Goal: Check status: Check status

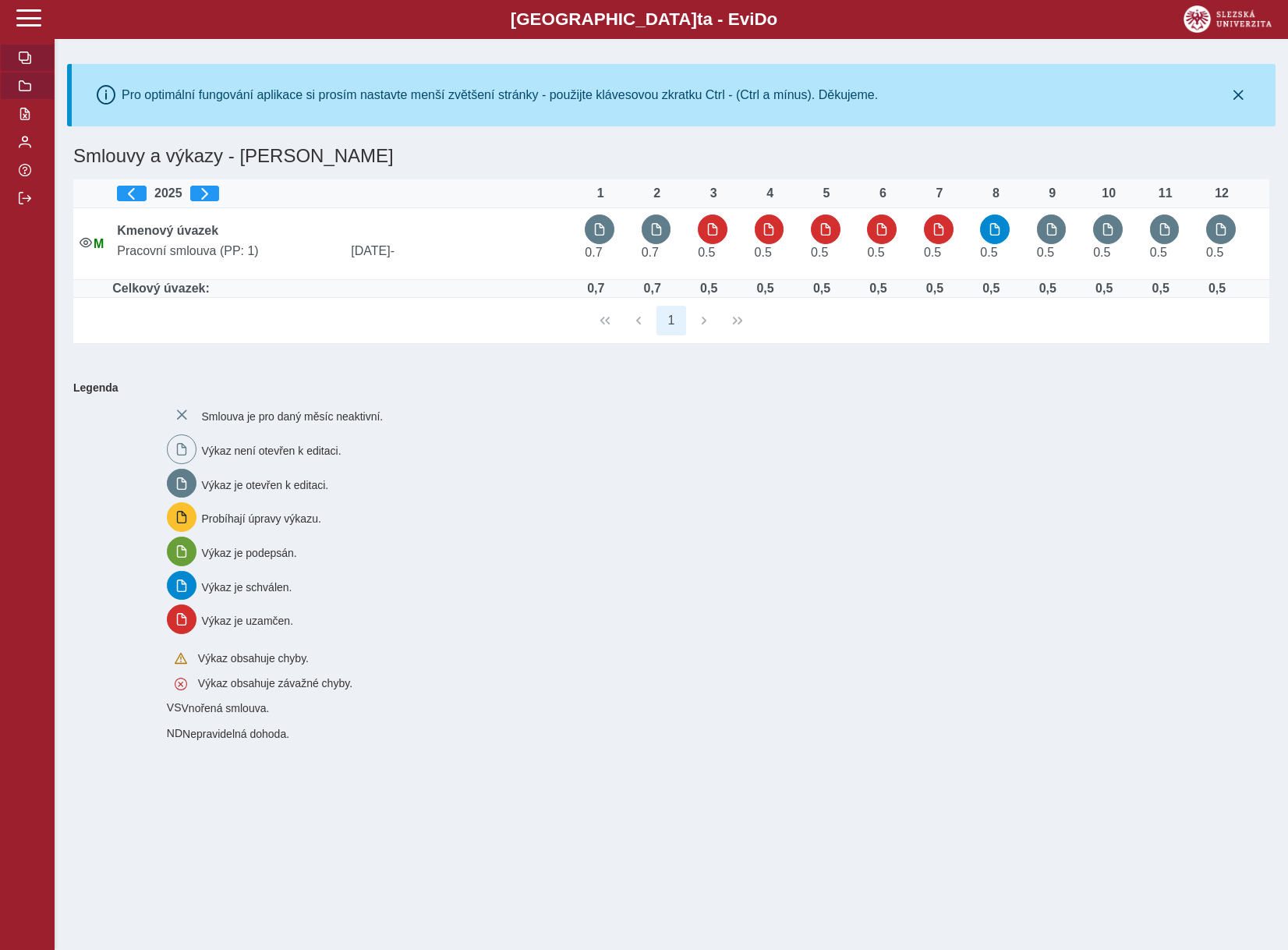
click at [17, 96] on button "button" at bounding box center [27, 85] width 55 height 28
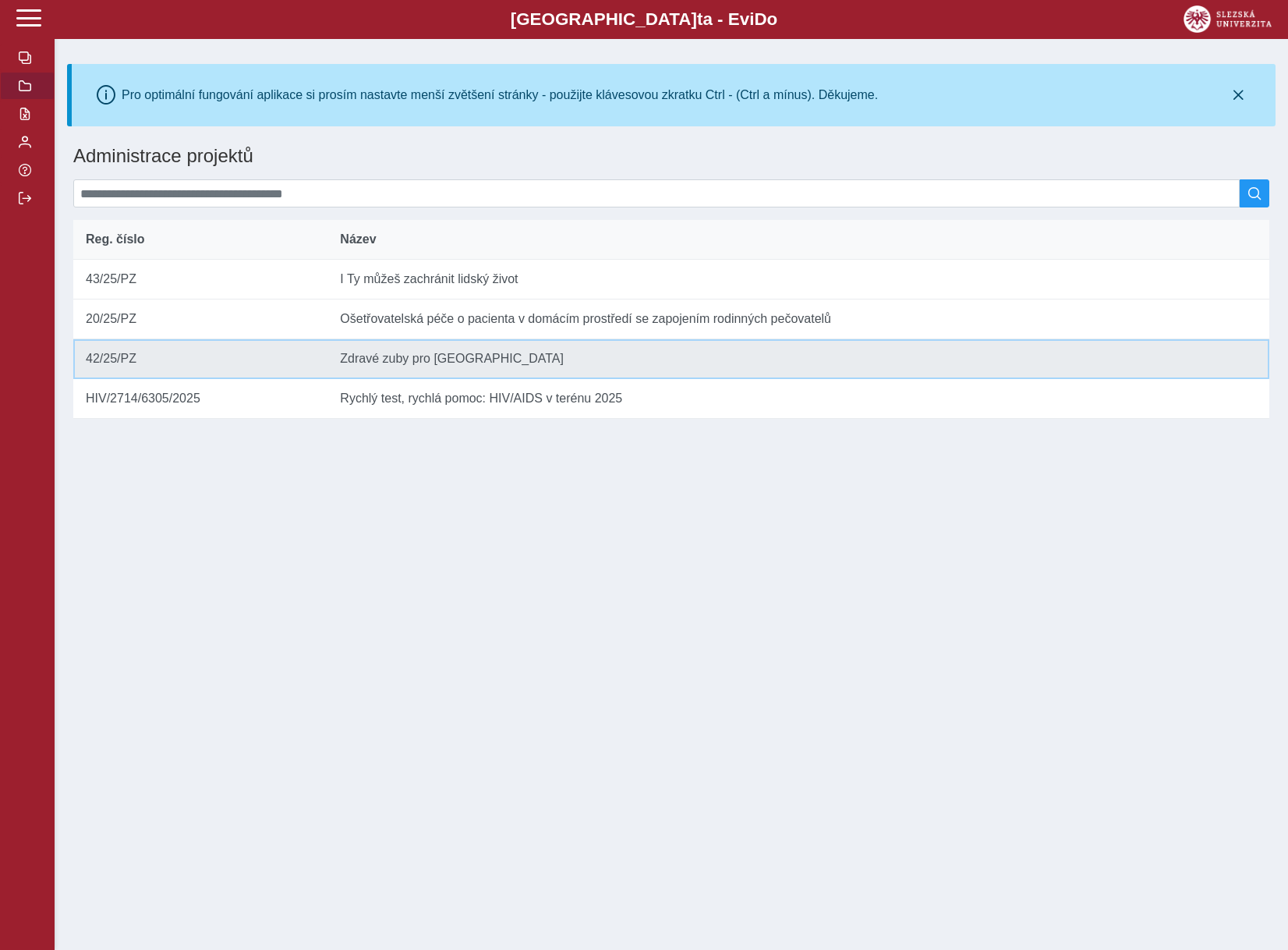
click at [497, 370] on td "Název Zdravé zuby pro [GEOGRAPHIC_DATA]" at bounding box center [798, 358] width 942 height 39
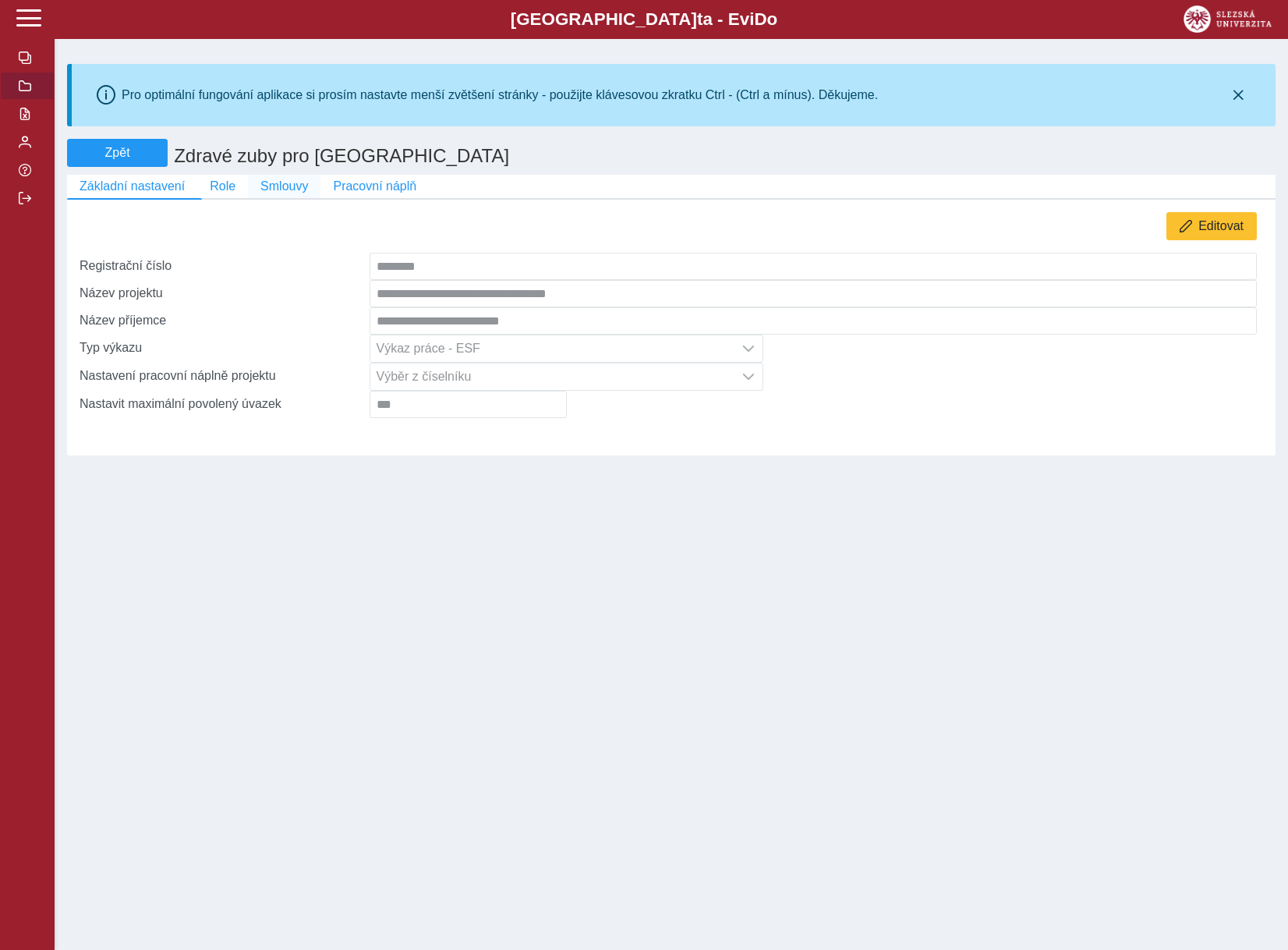
click at [261, 189] on span "Smlouvy" at bounding box center [284, 186] width 48 height 14
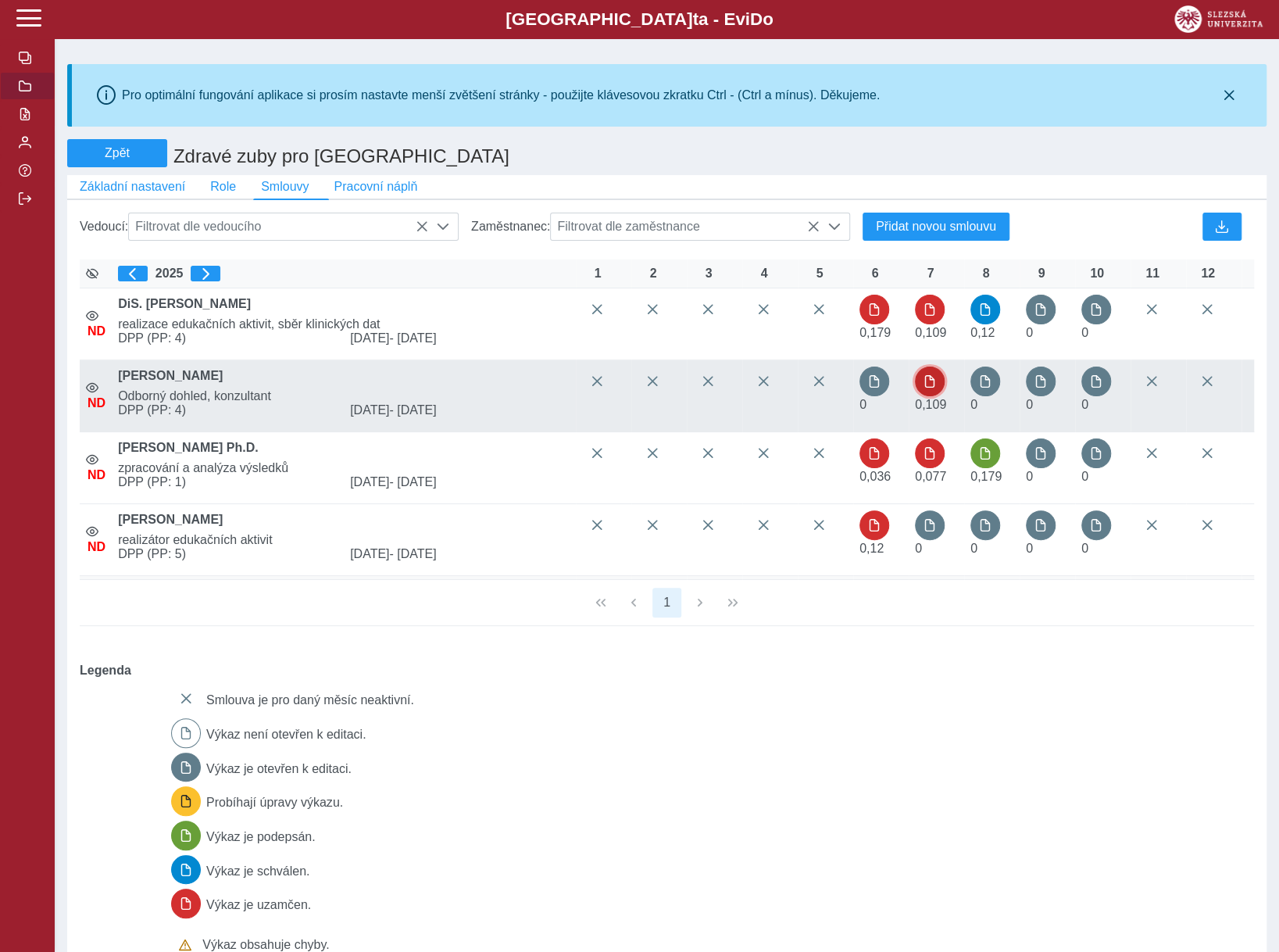
click at [925, 388] on span "button" at bounding box center [930, 382] width 13 height 13
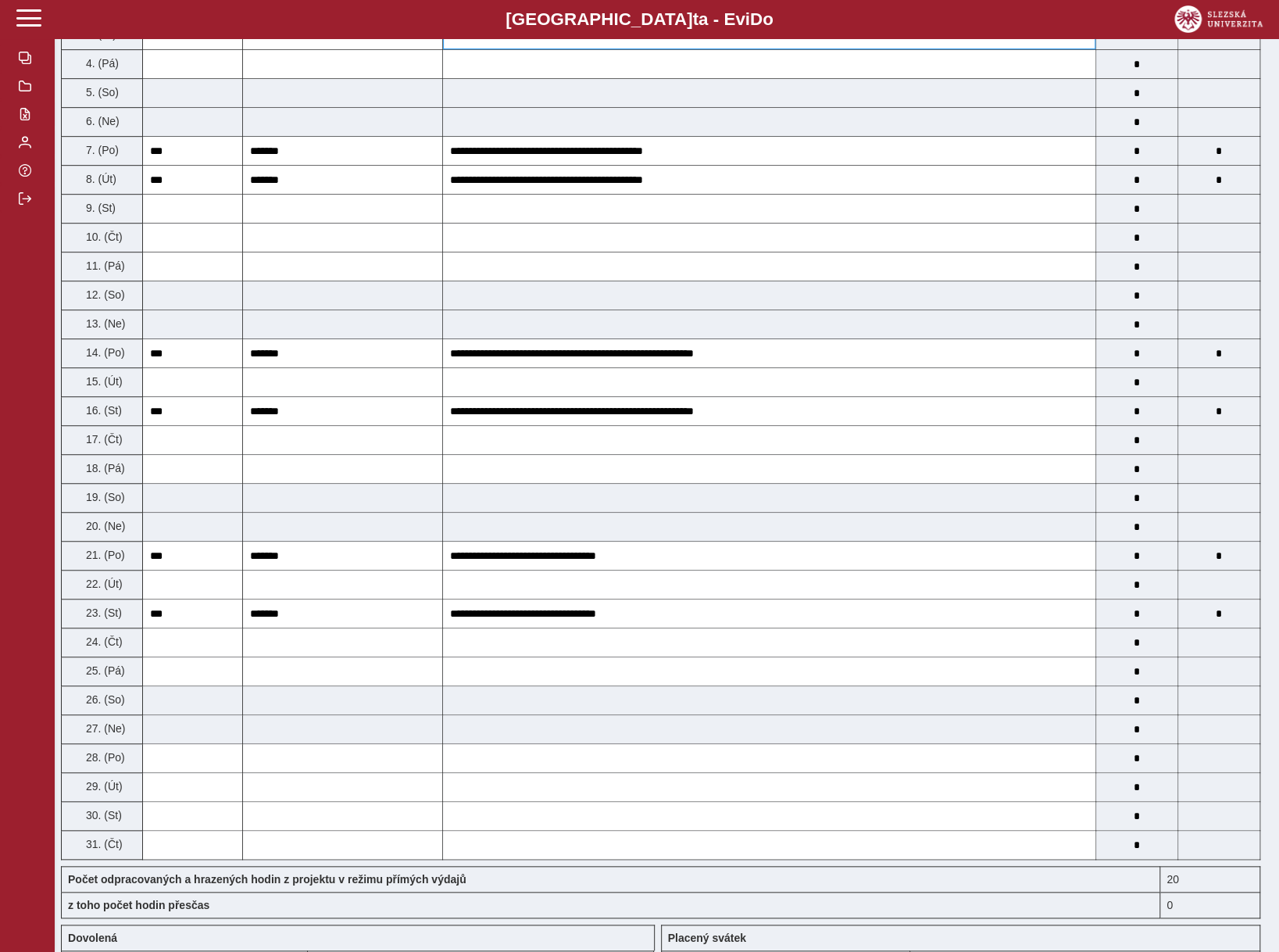
scroll to position [938, 0]
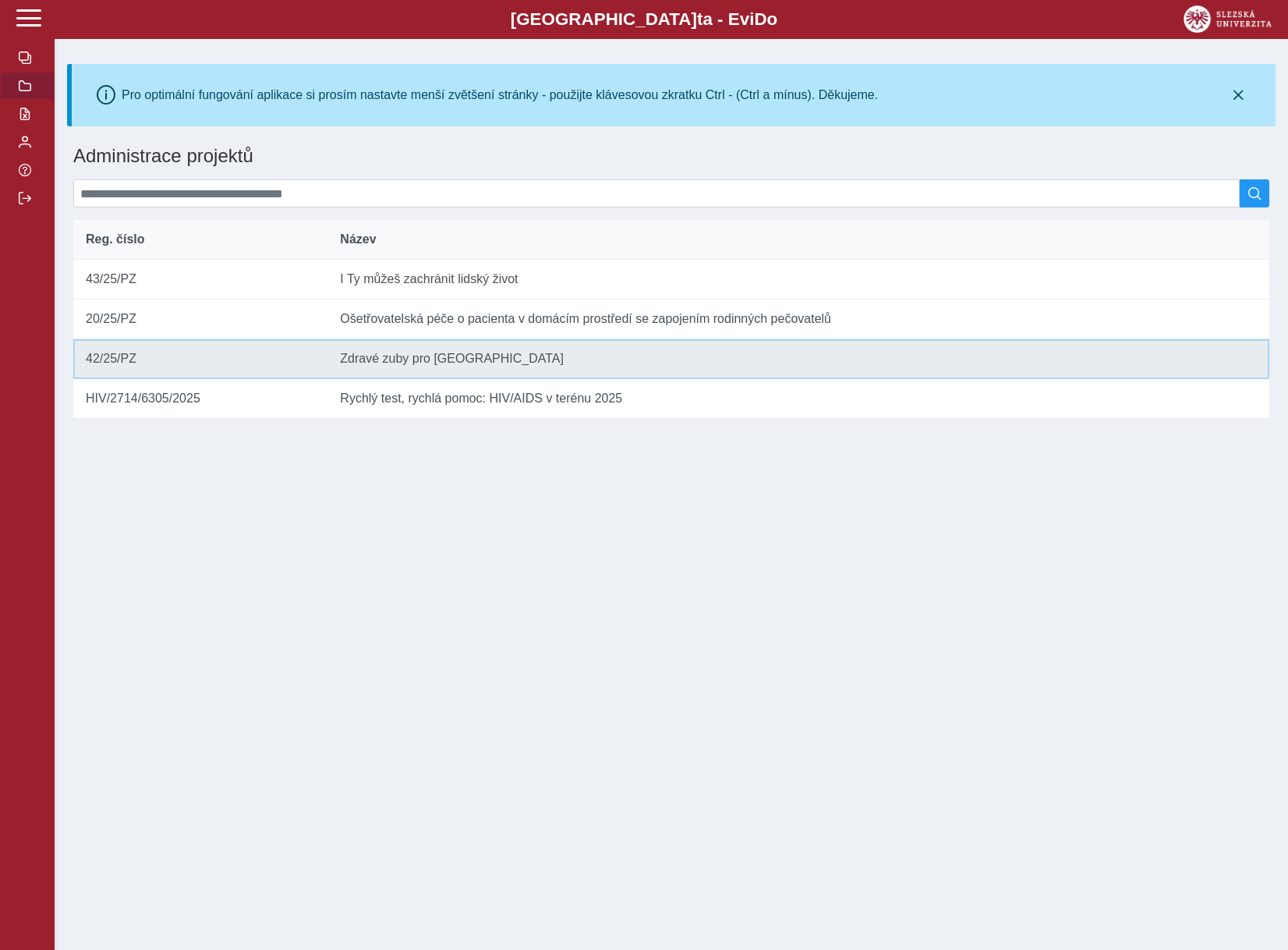
click at [402, 379] on td "Název Zdravé zuby pro [GEOGRAPHIC_DATA]" at bounding box center [798, 358] width 942 height 39
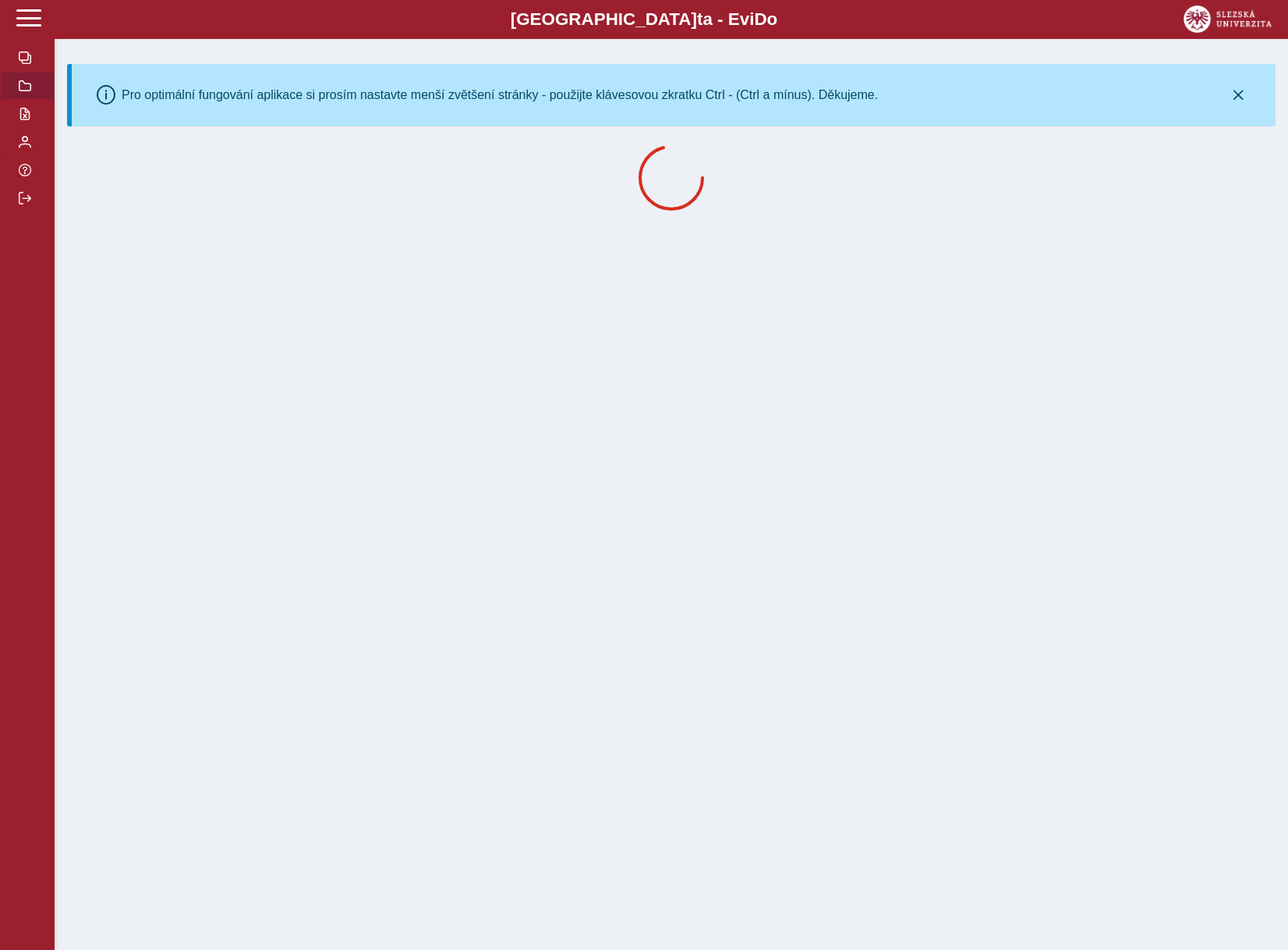
click at [402, 381] on div "Slezská univerzi t a - Evi D o EviDo Pro optimální fungování aplikace si prosím…" at bounding box center [644, 475] width 1288 height 950
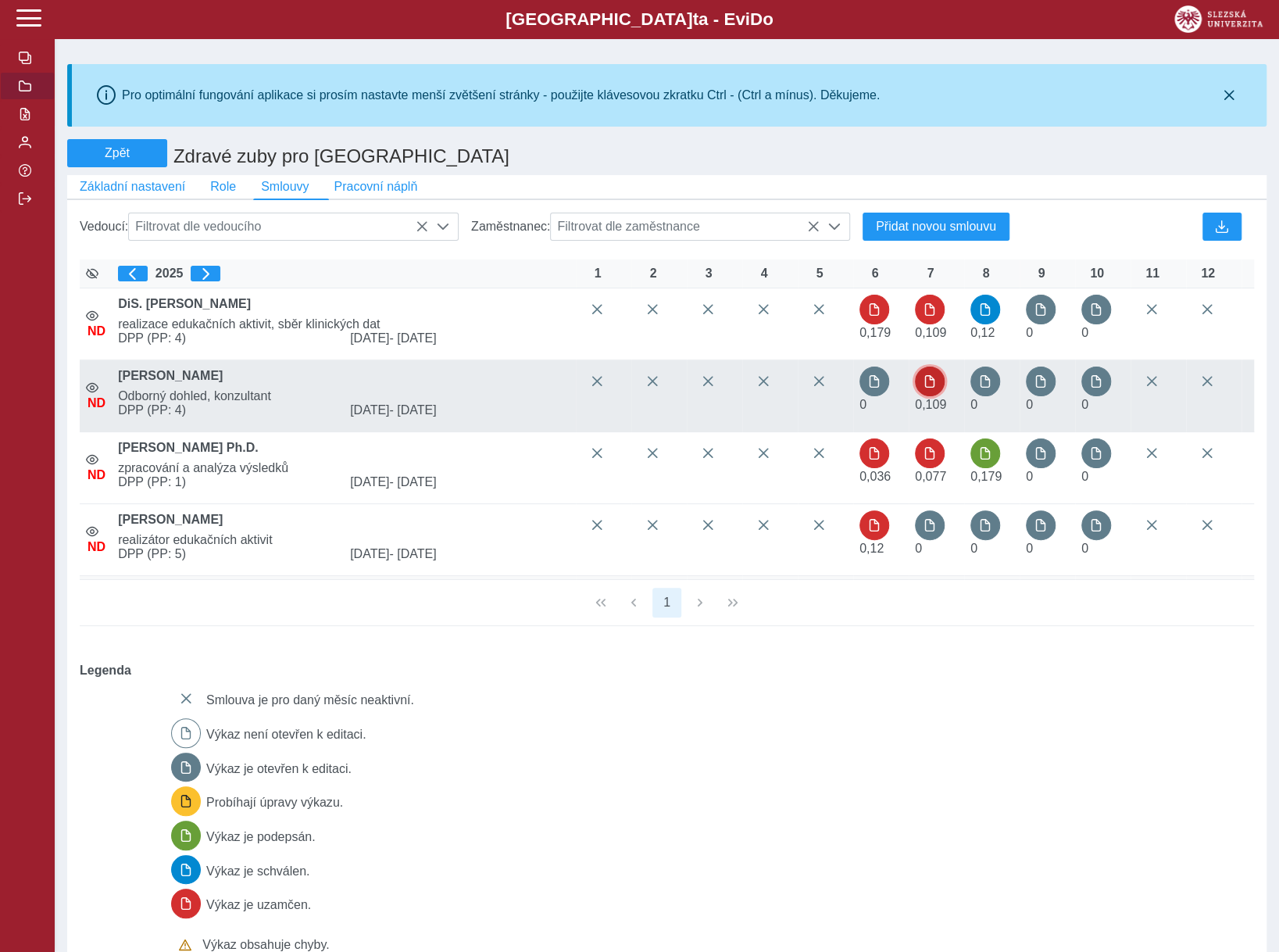
click at [931, 384] on span "button" at bounding box center [930, 382] width 13 height 13
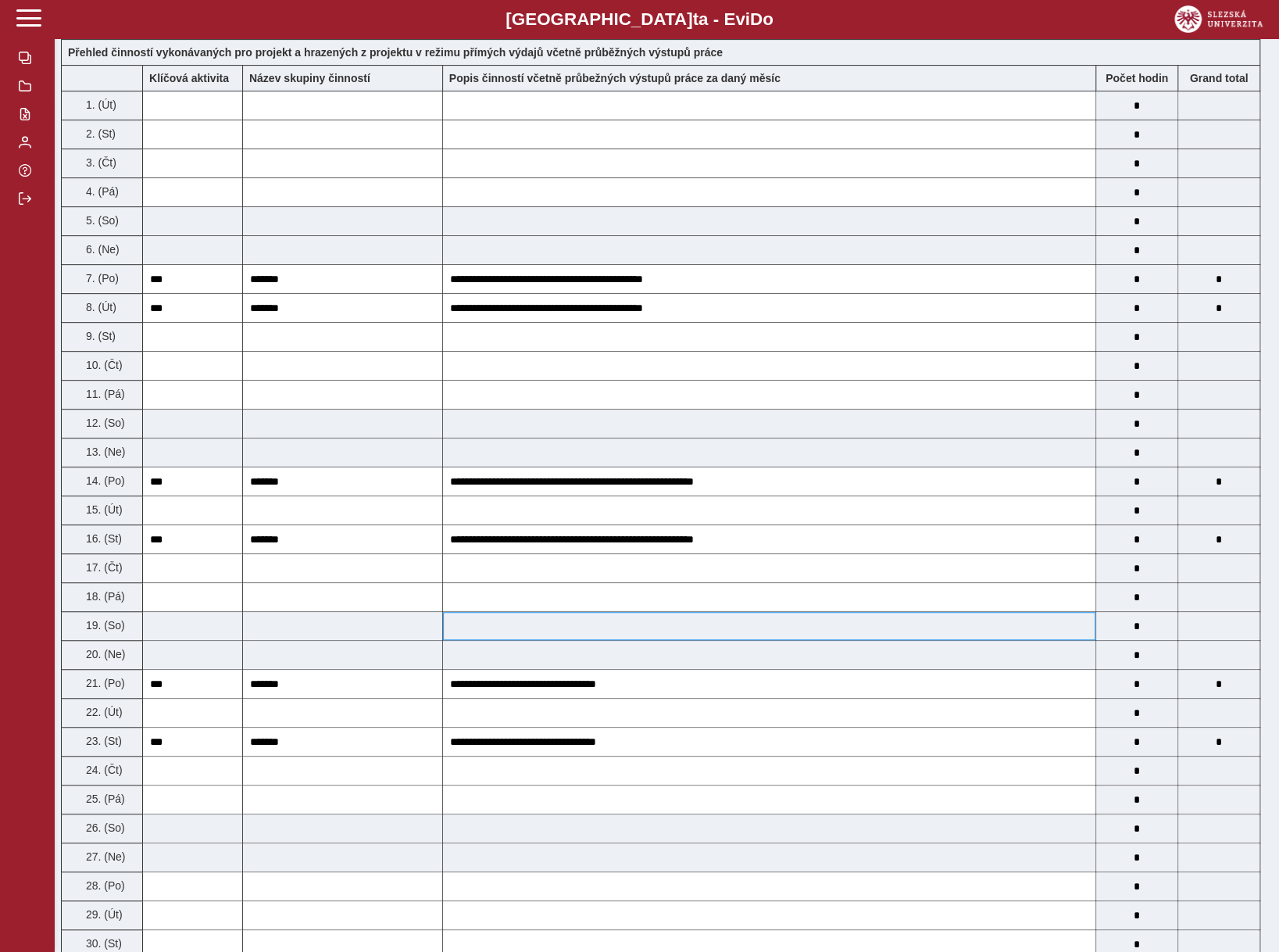
scroll to position [234, 0]
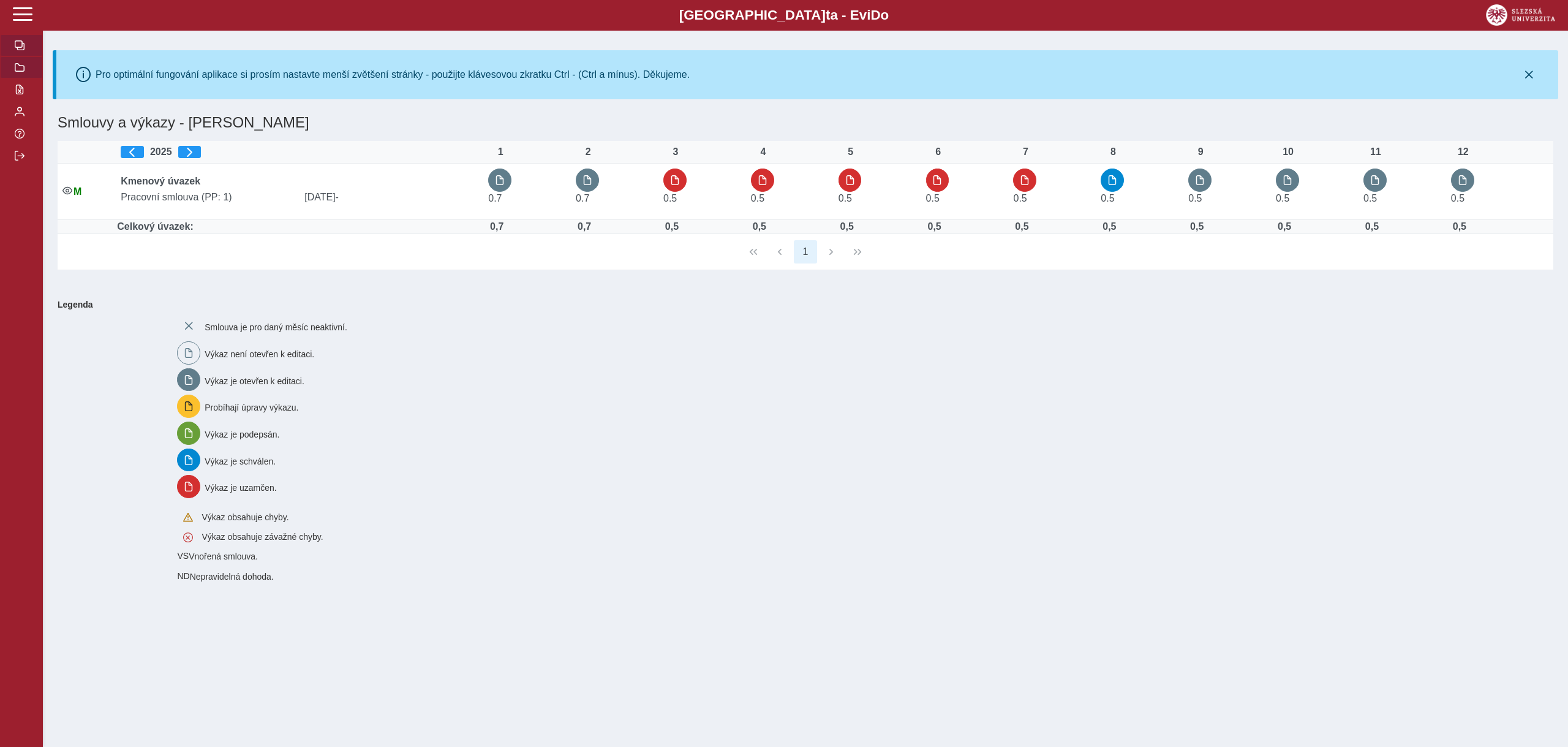
click at [12, 74] on button "button" at bounding box center [21, 67] width 43 height 22
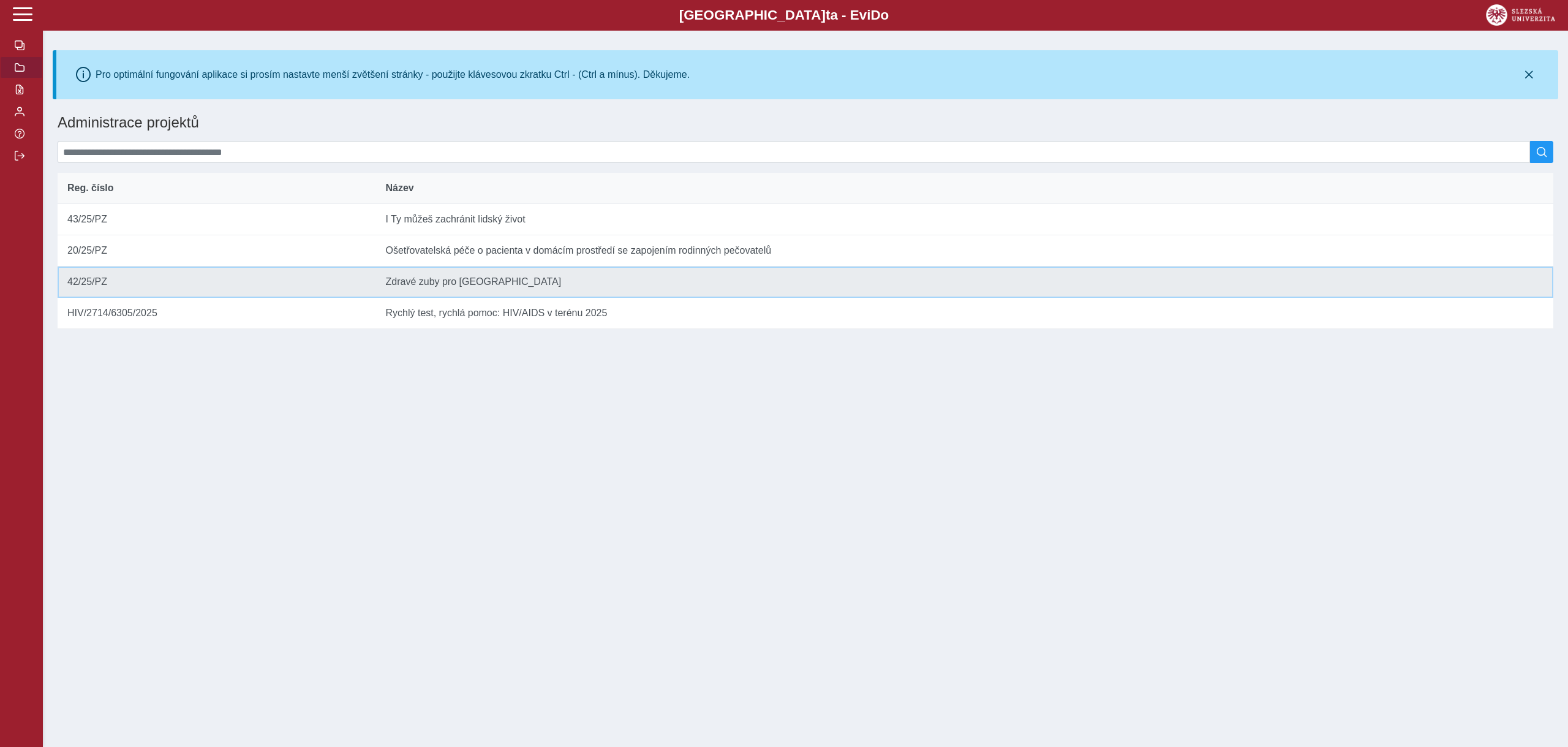
click at [464, 290] on td "Název Zdravé zuby pro [GEOGRAPHIC_DATA]" at bounding box center [964, 282] width 1178 height 31
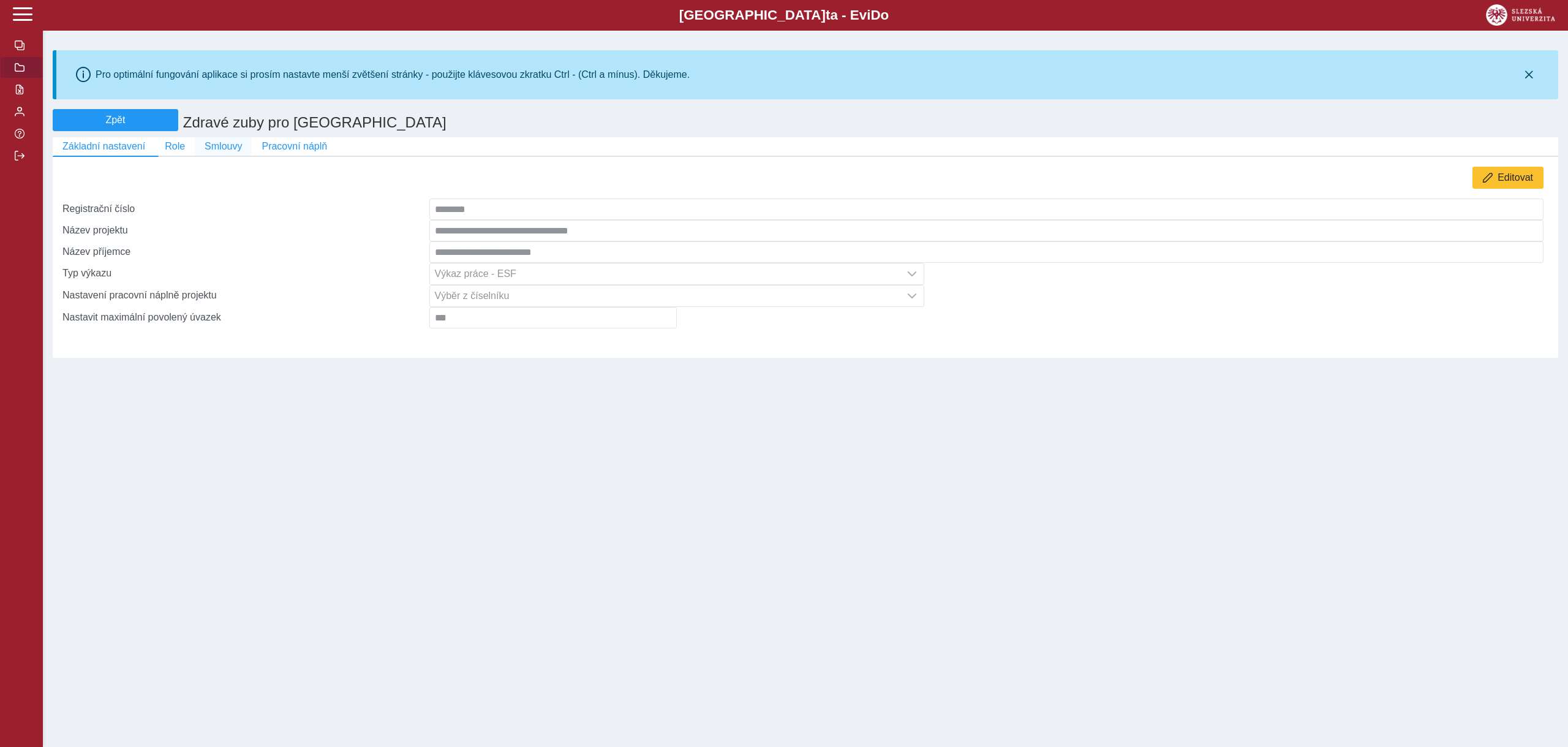
click at [206, 149] on span "Smlouvy" at bounding box center [223, 146] width 37 height 11
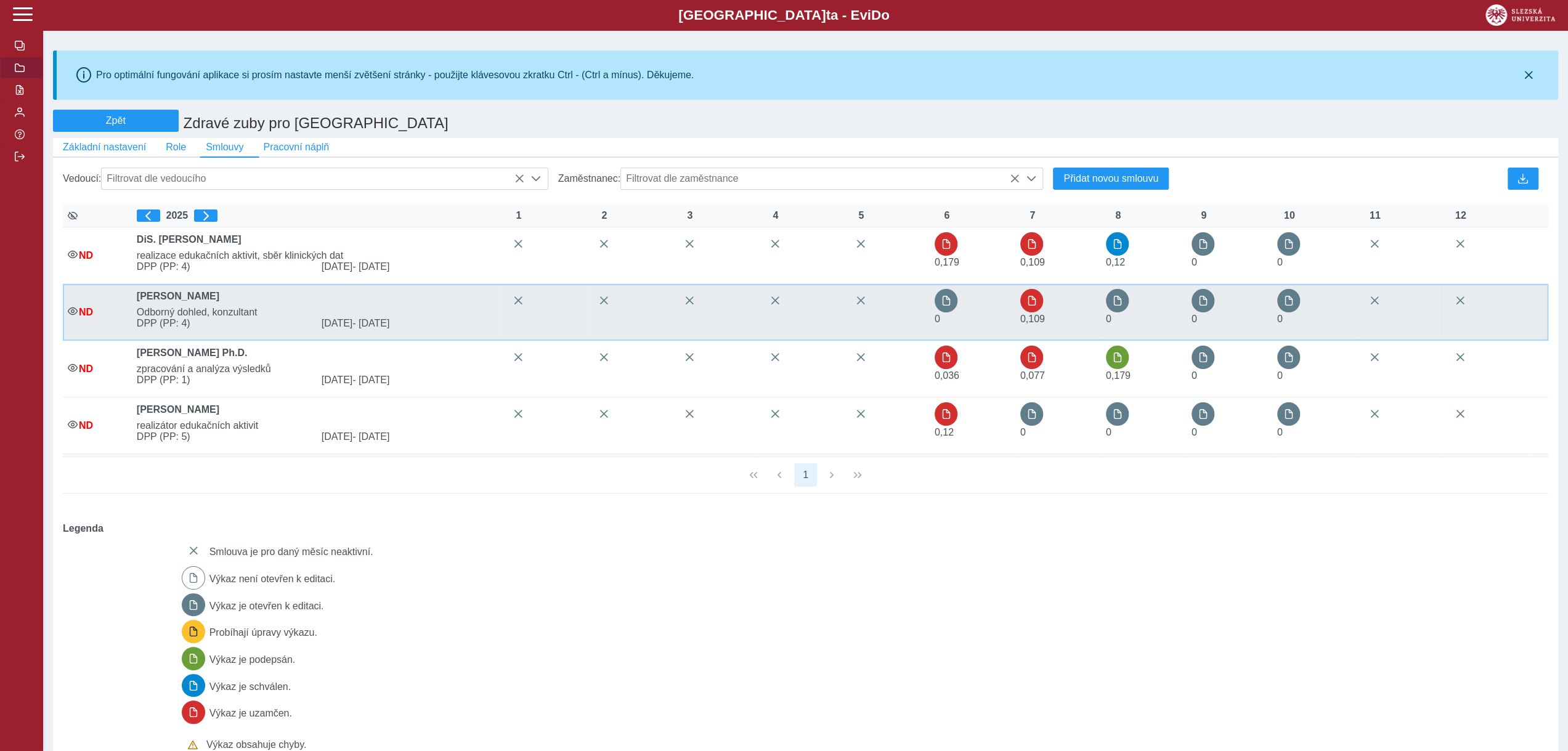
click at [180, 306] on span "[PERSON_NAME]" at bounding box center [317, 299] width 370 height 16
click at [1033, 306] on span "button" at bounding box center [1032, 301] width 10 height 10
click at [1036, 306] on span "button" at bounding box center [1032, 301] width 10 height 10
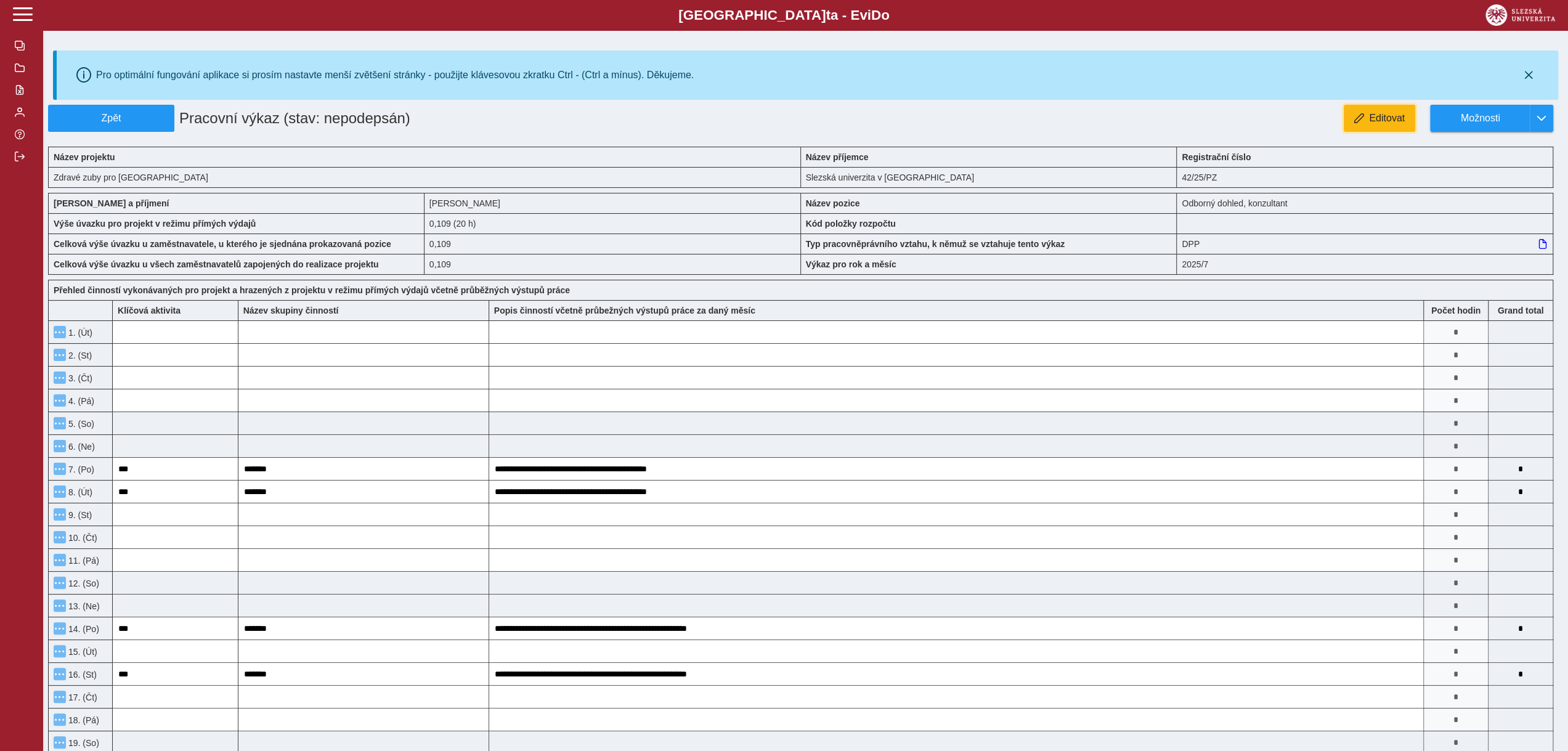
click at [1397, 120] on span "Editovat" at bounding box center [1387, 118] width 35 height 11
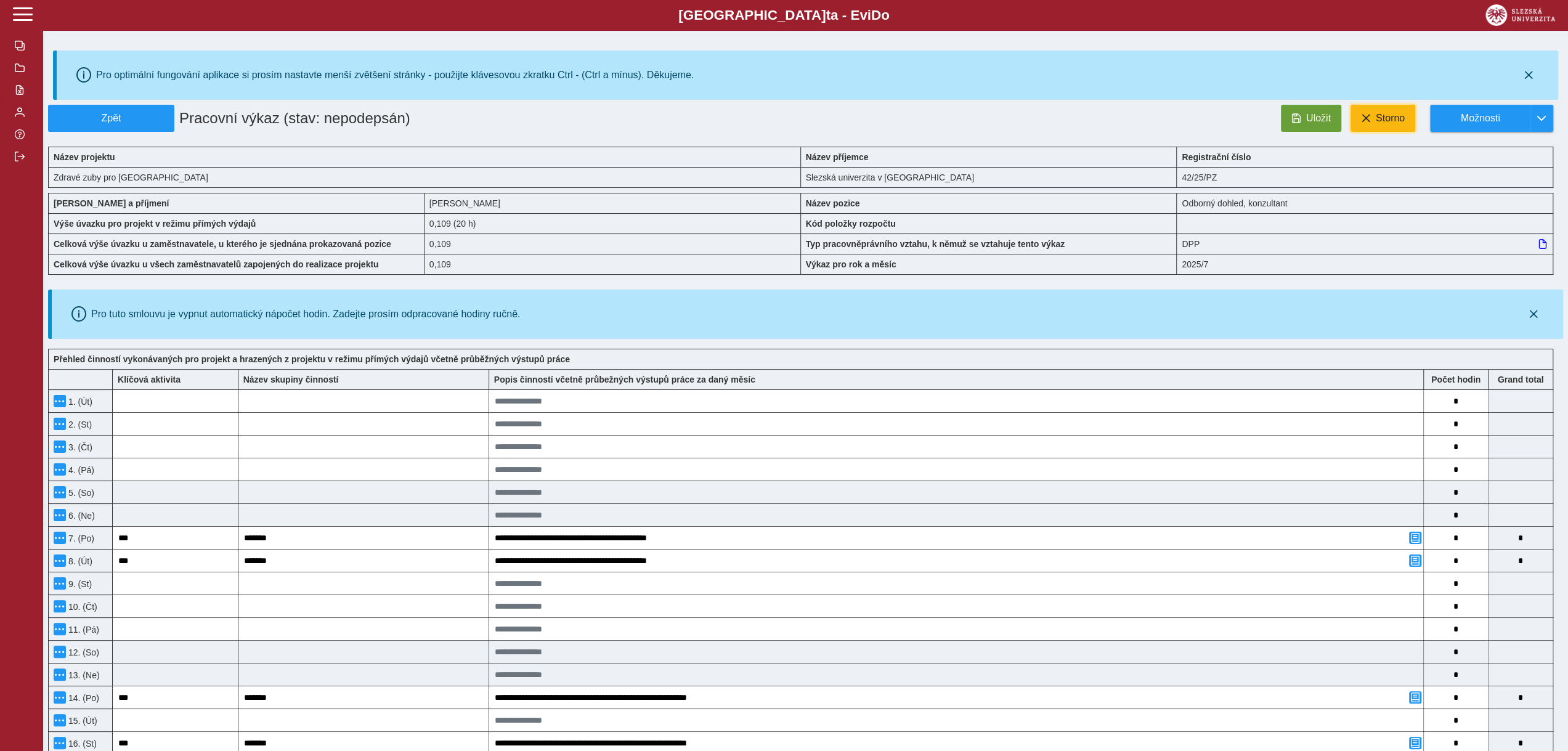
click at [1364, 116] on span at bounding box center [1366, 118] width 10 height 10
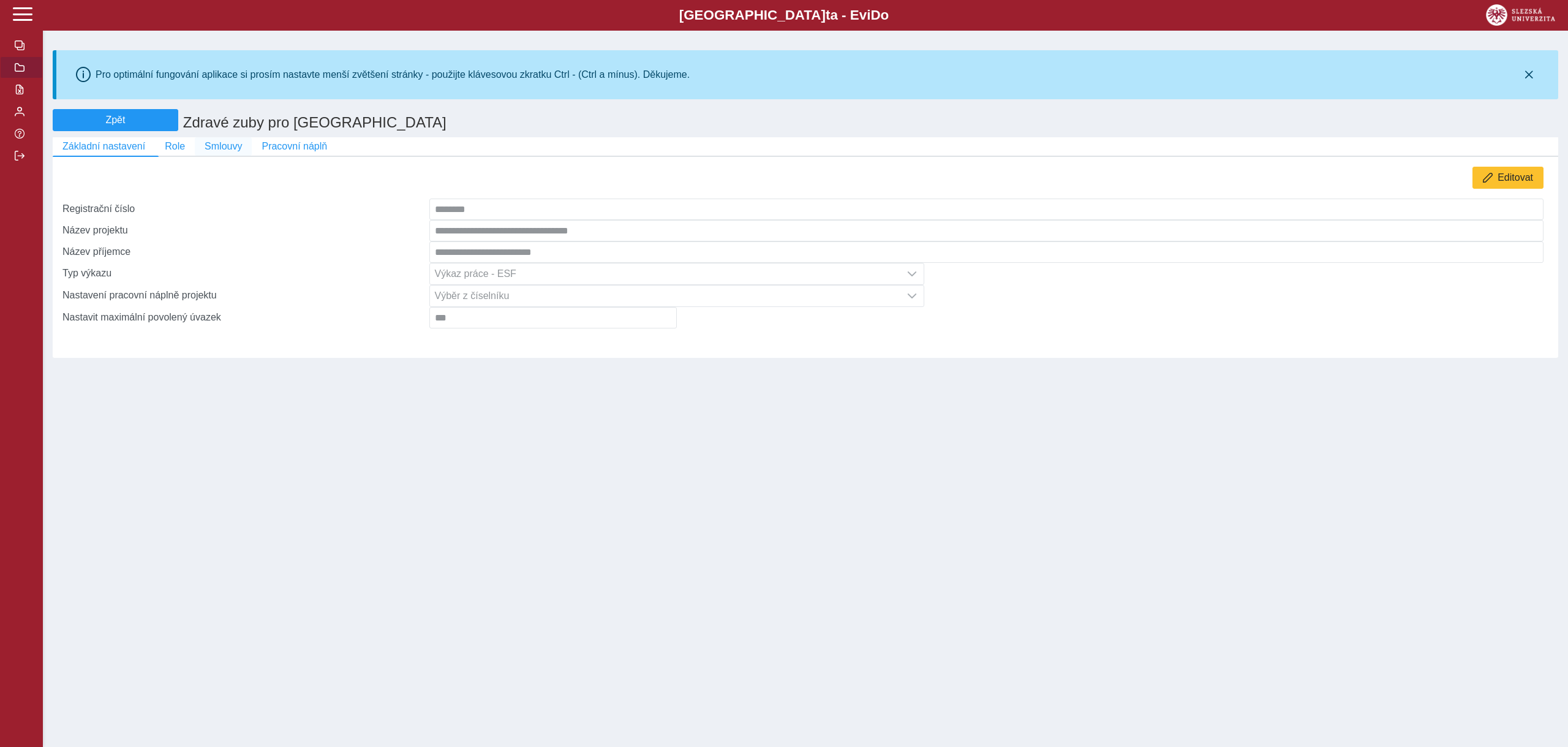
click at [210, 149] on span "Smlouvy" at bounding box center [223, 146] width 37 height 11
